Goal: Navigation & Orientation: Find specific page/section

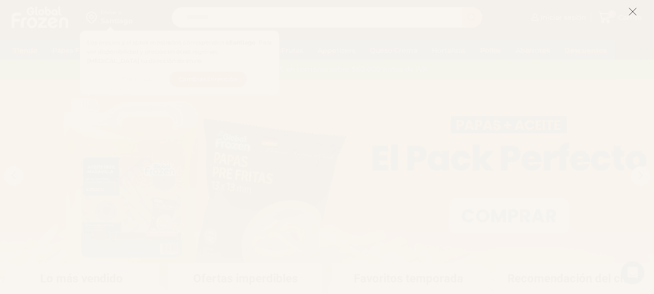
click at [635, 9] on icon at bounding box center [633, 11] width 9 height 9
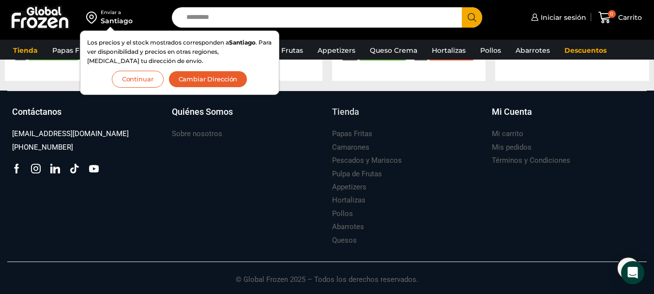
scroll to position [1101, 0]
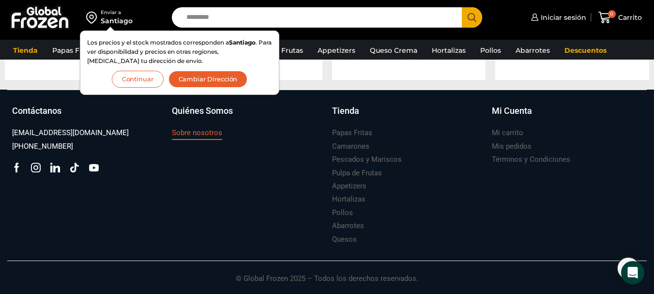
click at [202, 134] on h3 "Sobre nosotros" at bounding box center [197, 133] width 50 height 10
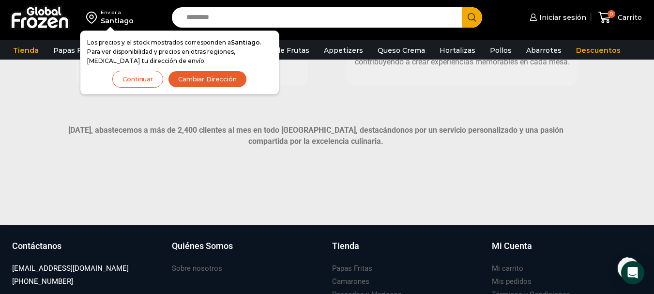
scroll to position [775, 0]
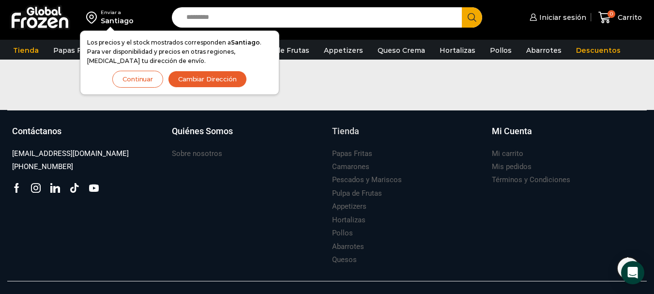
click at [344, 129] on h3 "Tienda" at bounding box center [345, 131] width 27 height 13
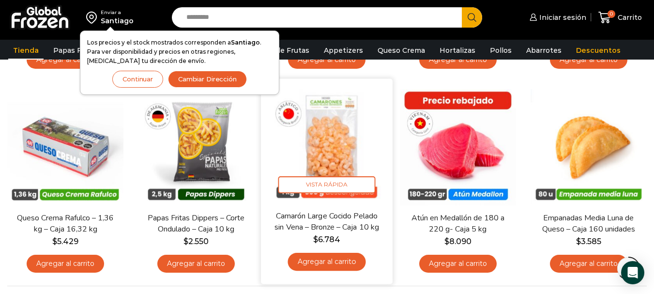
scroll to position [775, 0]
